Goal: Information Seeking & Learning: Learn about a topic

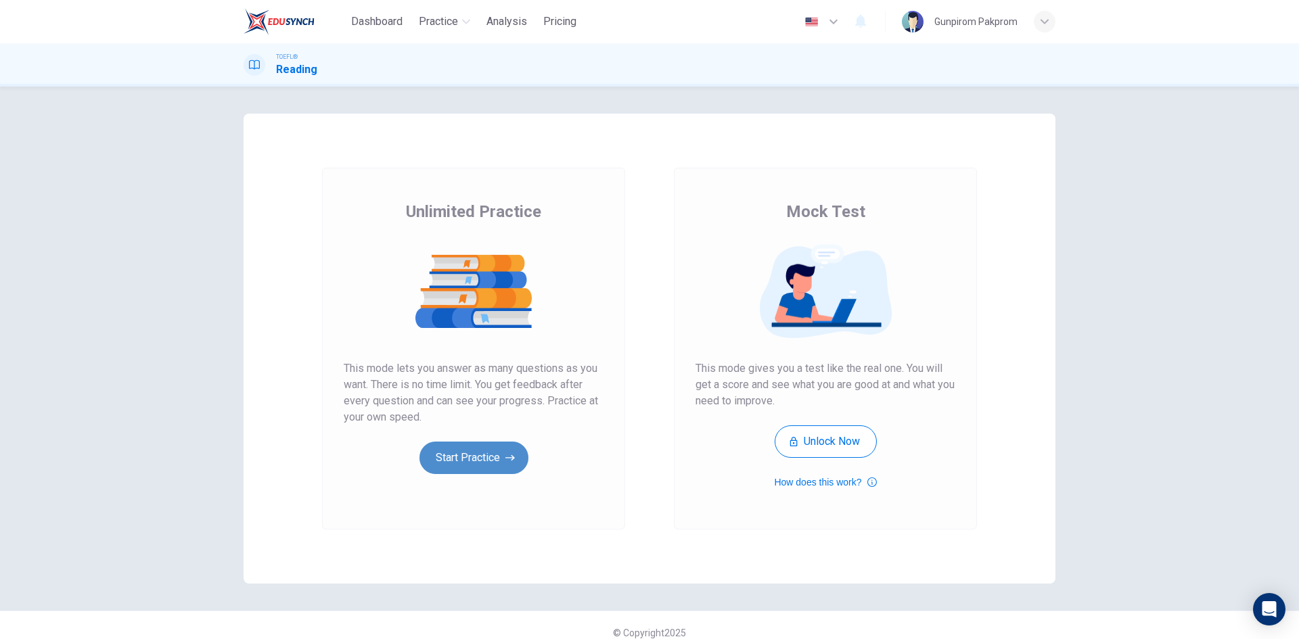
click at [476, 457] on button "Start Practice" at bounding box center [474, 458] width 109 height 32
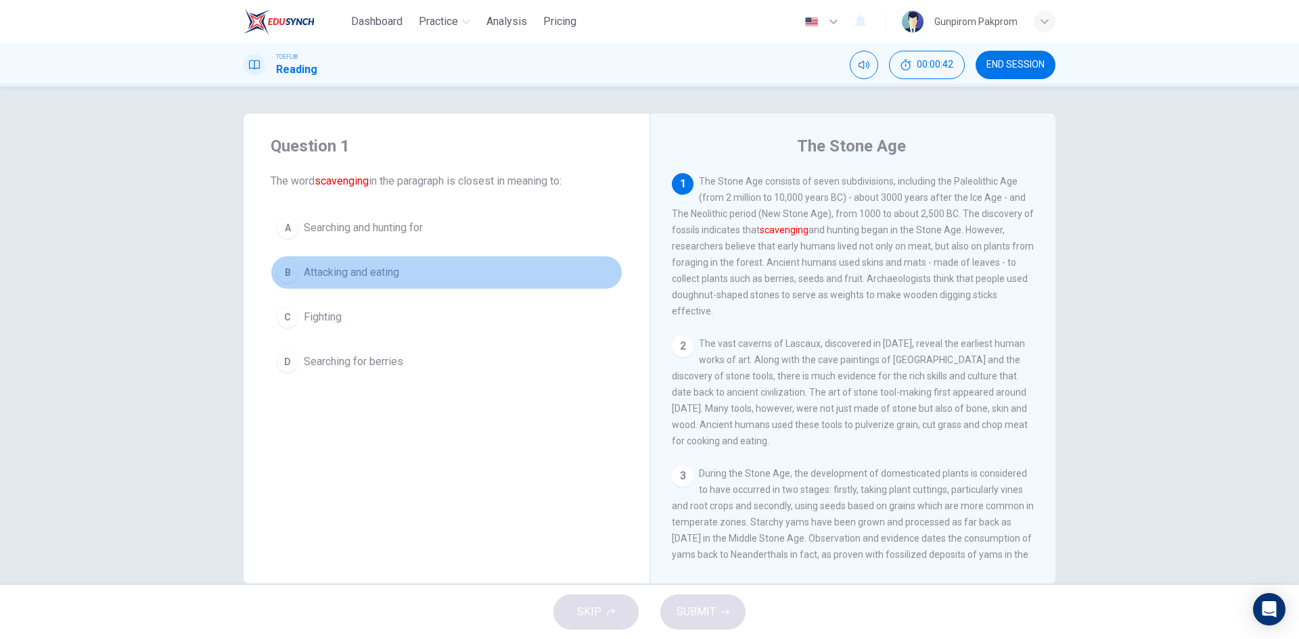
click at [342, 275] on span "Attacking and eating" at bounding box center [351, 273] width 95 height 16
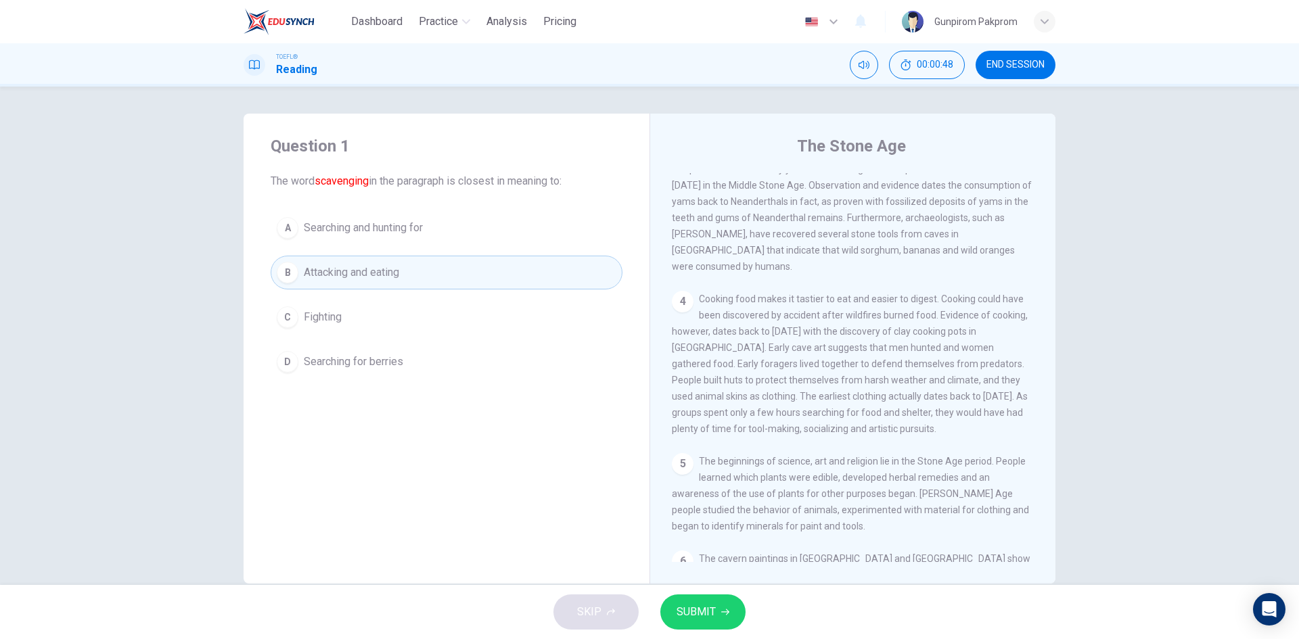
scroll to position [487, 0]
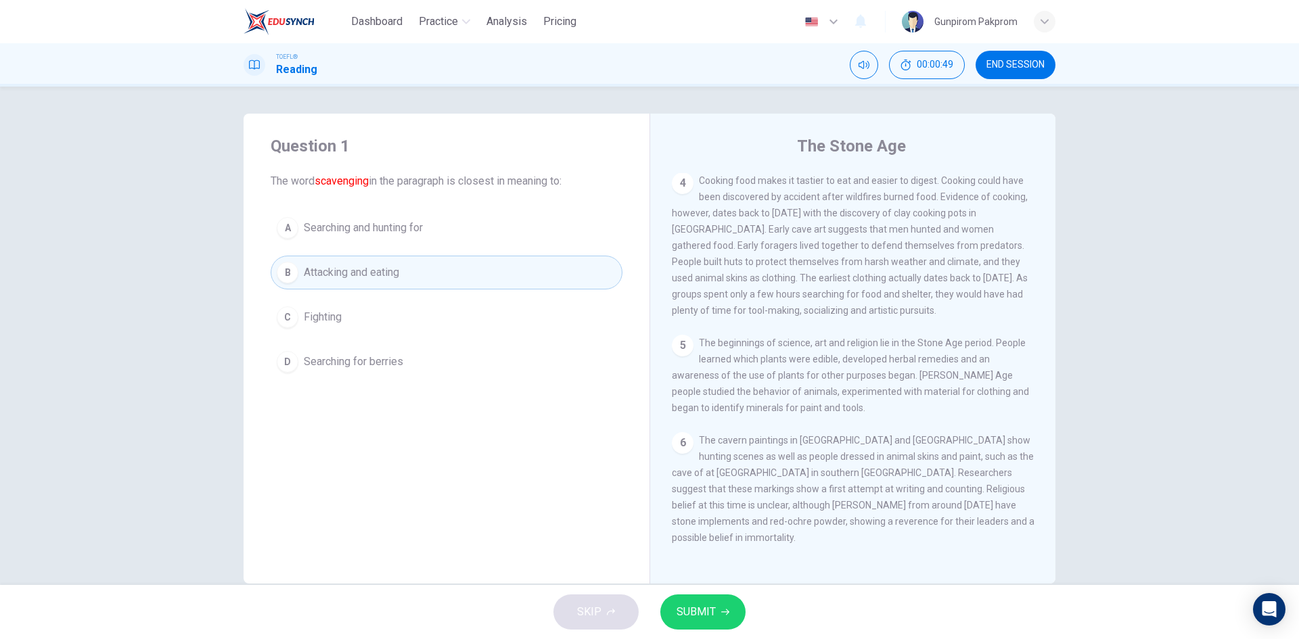
click at [704, 616] on span "SUBMIT" at bounding box center [696, 612] width 39 height 19
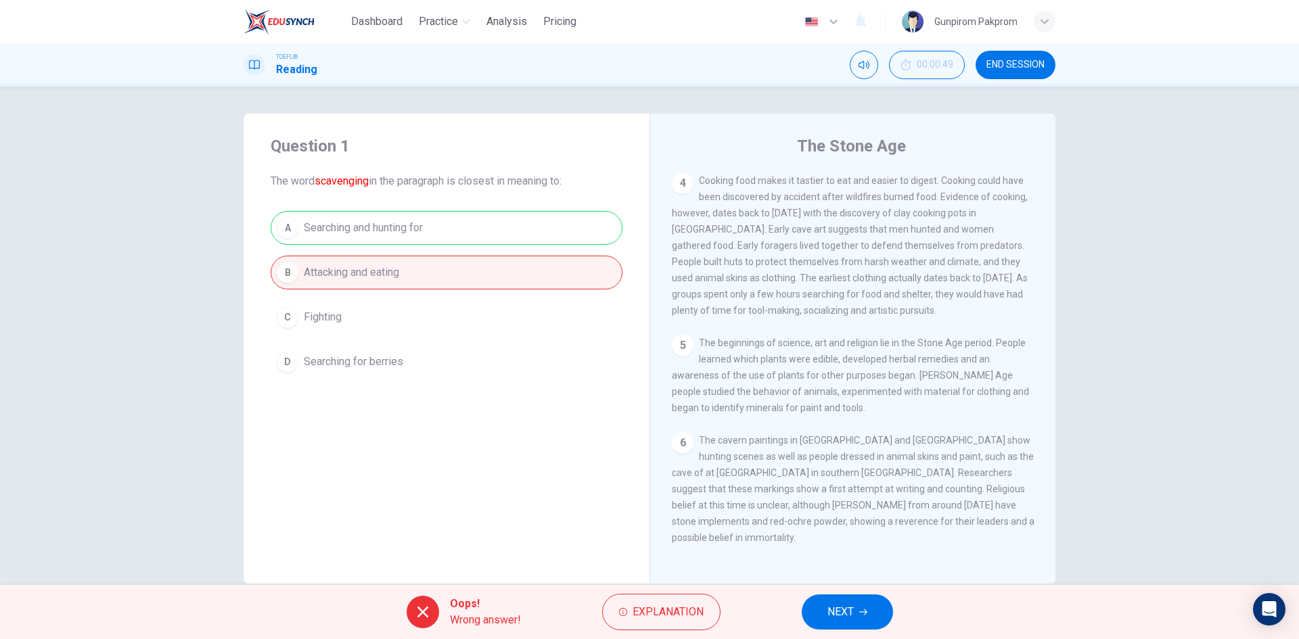
click at [704, 616] on button "Explanation" at bounding box center [661, 612] width 118 height 37
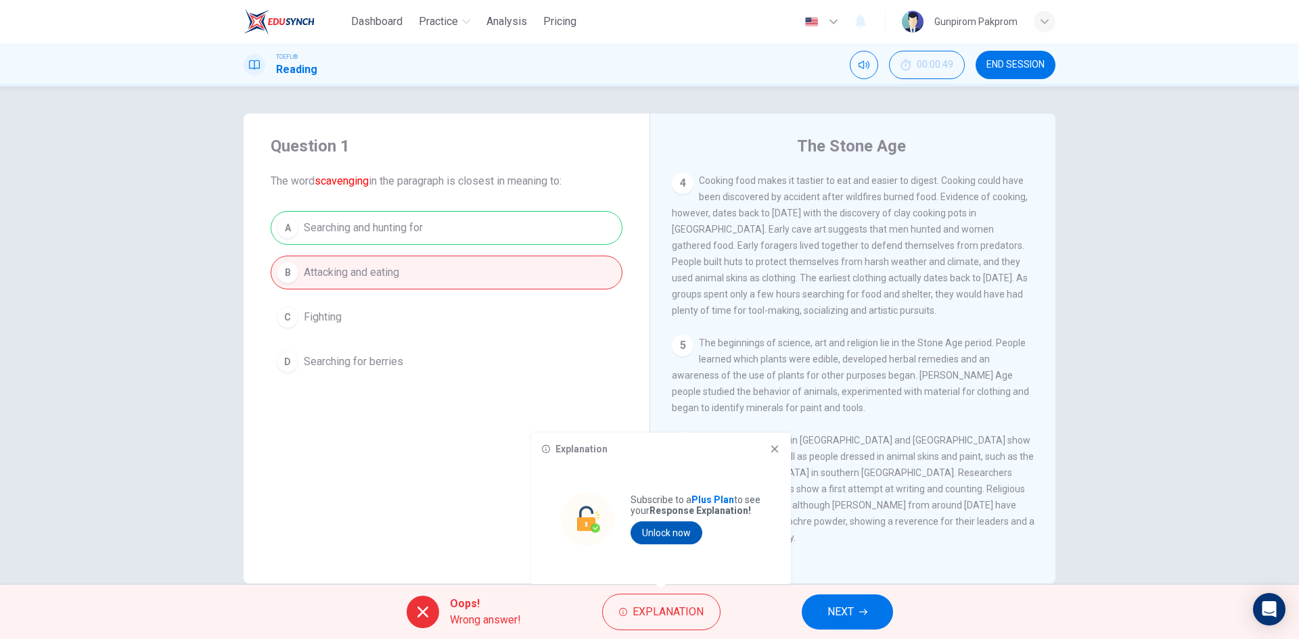
click at [668, 535] on button "Unlock now" at bounding box center [667, 533] width 72 height 23
